Goal: Ask a question

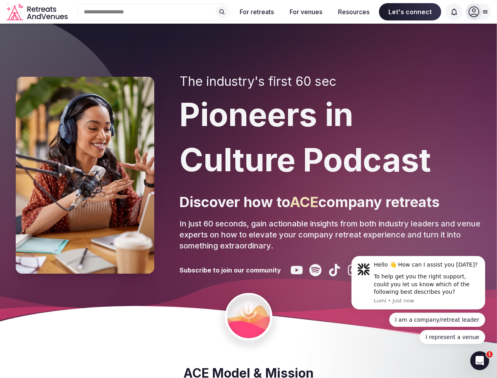
click at [249, 189] on div "The industry's first 60 sec Pioneers in Culture Podcast Discover how to ACE com…" at bounding box center [331, 175] width 302 height 202
click at [154, 12] on div "Search Popular Destinations [GEOGRAPHIC_DATA], [GEOGRAPHIC_DATA] [GEOGRAPHIC_DA…" at bounding box center [151, 12] width 160 height 17
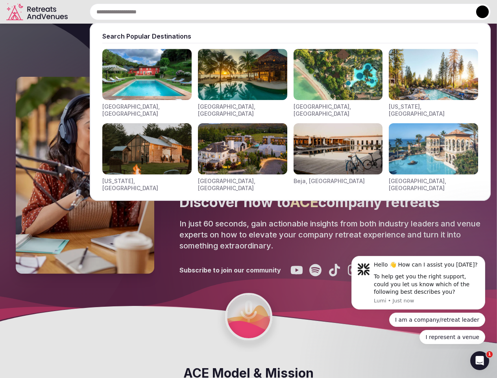
click at [222, 12] on input "text" at bounding box center [290, 12] width 401 height 17
click at [257, 12] on input "text" at bounding box center [290, 12] width 401 height 17
click at [306, 12] on input "text" at bounding box center [290, 12] width 401 height 17
click at [354, 12] on input "text" at bounding box center [290, 12] width 401 height 17
click at [410, 12] on input "text" at bounding box center [290, 12] width 401 height 17
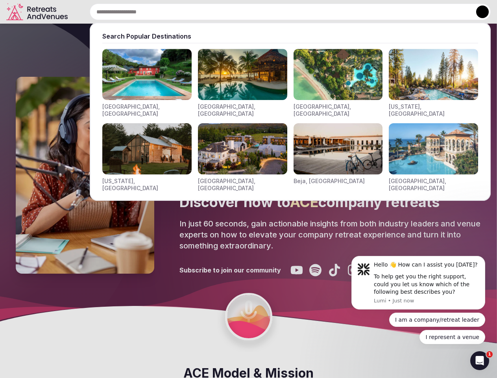
click at [455, 12] on input "text" at bounding box center [290, 12] width 401 height 17
click at [479, 12] on button at bounding box center [483, 12] width 13 height 13
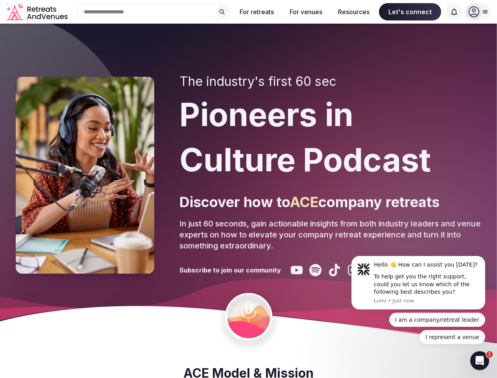
click at [419, 283] on div "To help get you the right support, could you let us know which of the following…" at bounding box center [427, 284] width 106 height 23
